Goal: Information Seeking & Learning: Learn about a topic

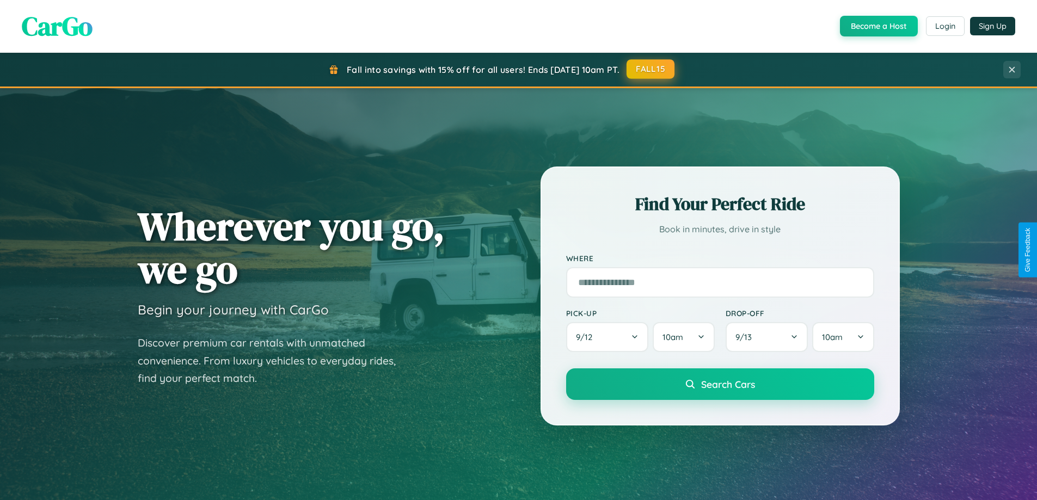
click at [651, 69] on button "FALL15" at bounding box center [650, 69] width 48 height 20
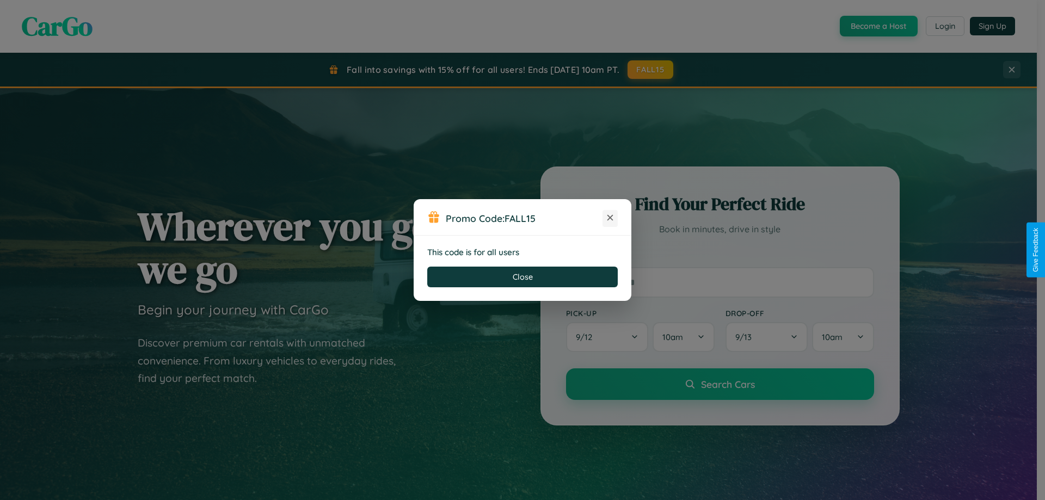
click at [610, 218] on icon at bounding box center [610, 217] width 11 height 11
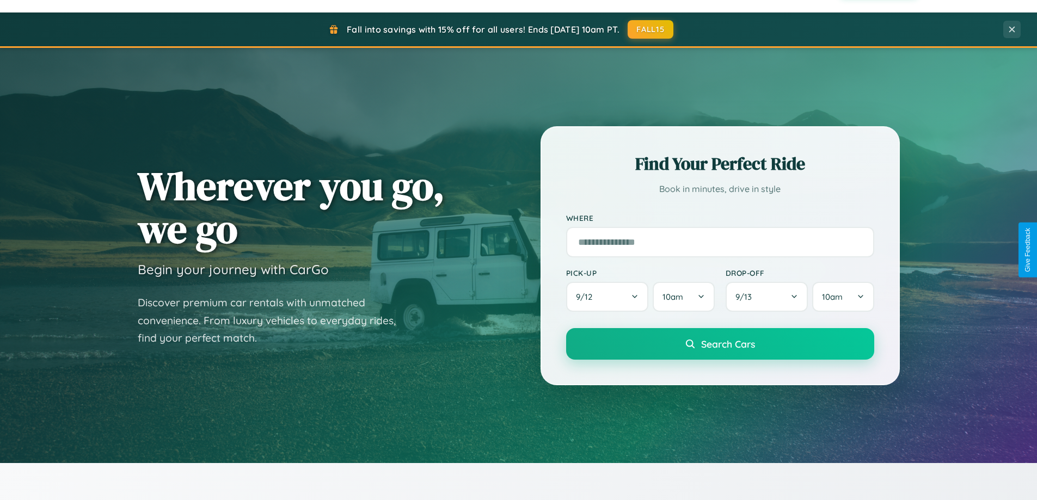
scroll to position [469, 0]
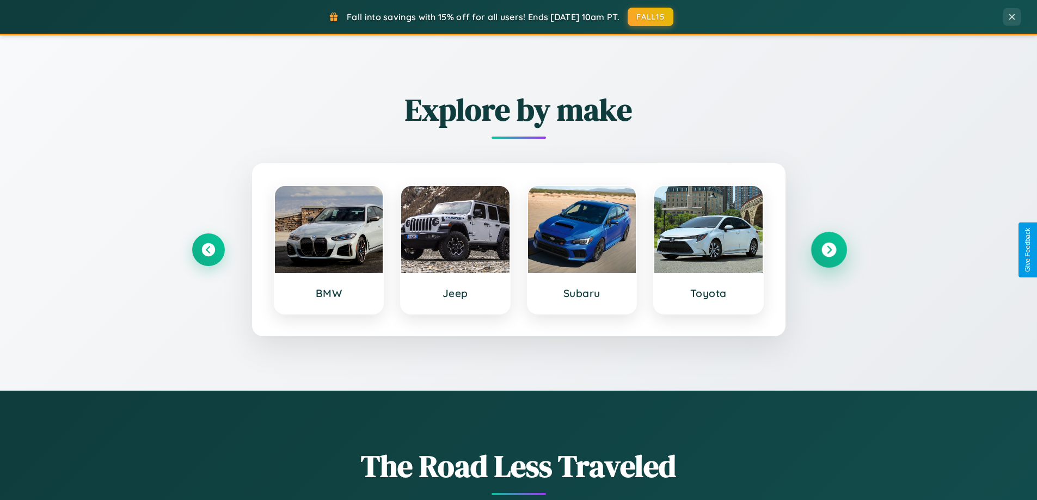
click at [828, 250] on icon at bounding box center [828, 250] width 15 height 15
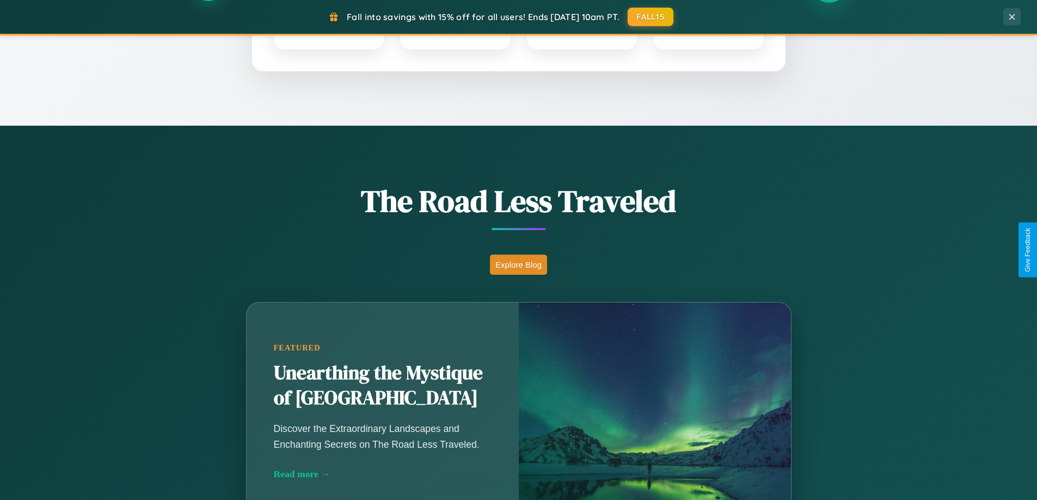
scroll to position [749, 0]
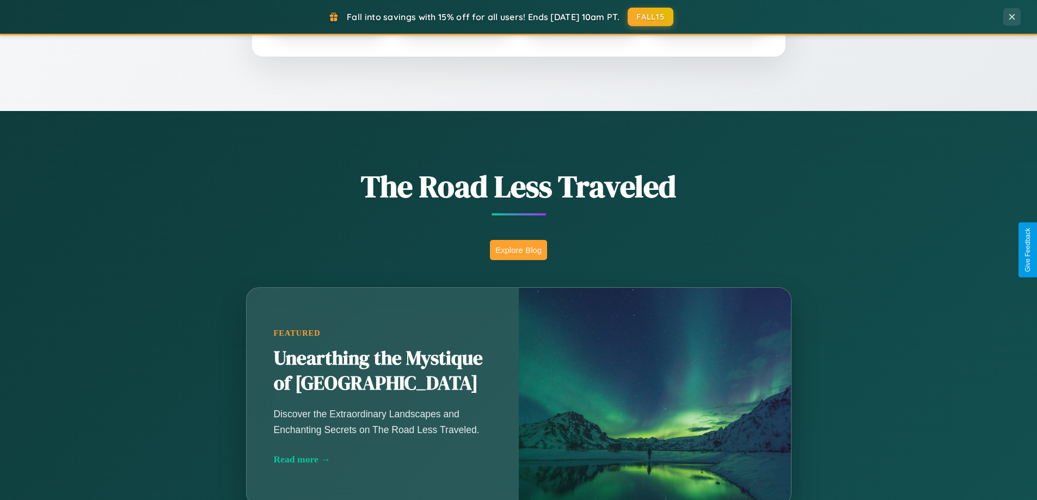
click at [518, 250] on button "Explore Blog" at bounding box center [518, 250] width 57 height 20
